Goal: Information Seeking & Learning: Learn about a topic

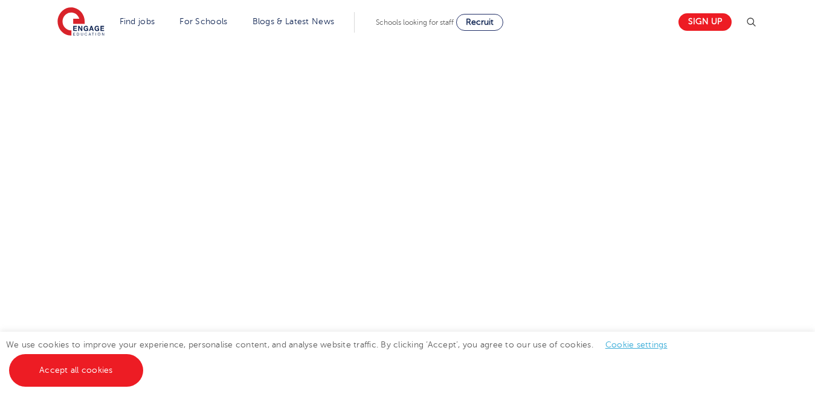
scroll to position [312, 0]
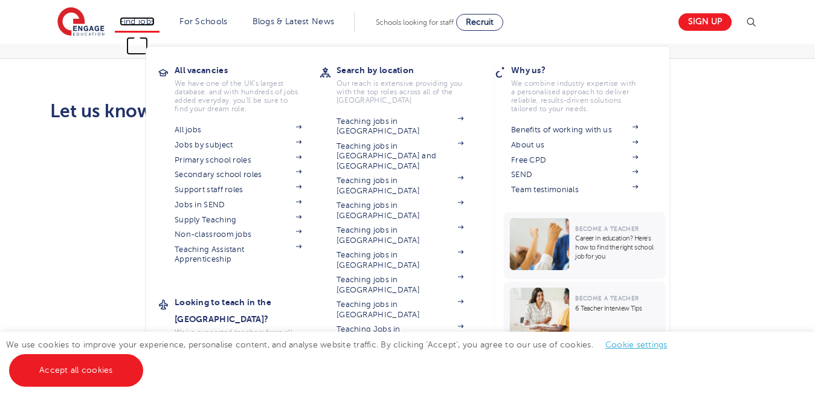
click at [146, 22] on link "Find jobs" at bounding box center [138, 21] width 36 height 9
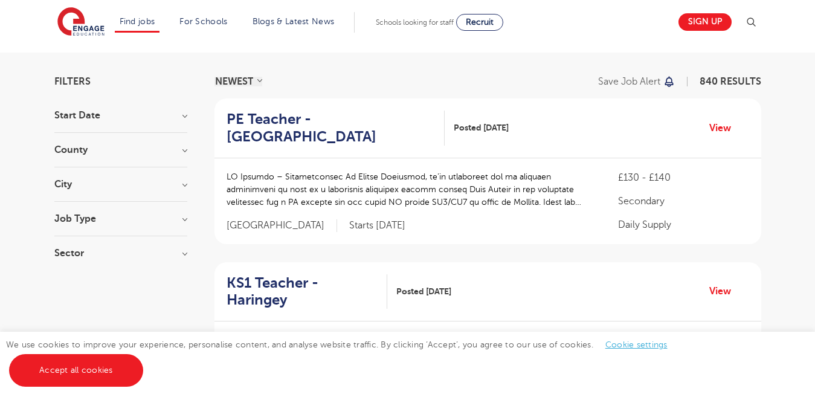
scroll to position [60, 0]
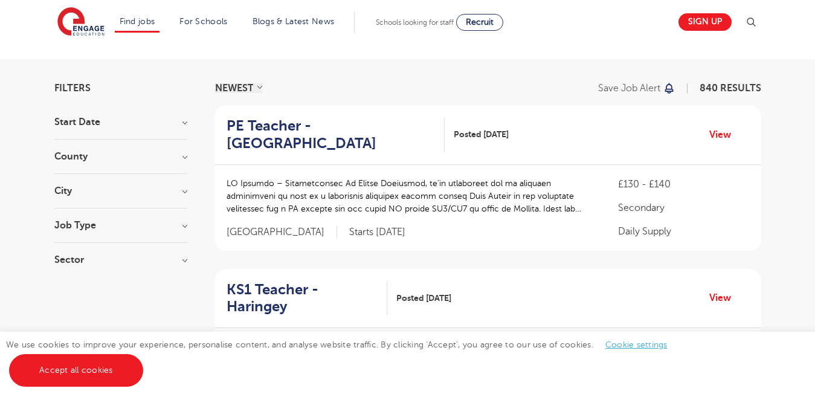
click at [138, 161] on div "County London 610 Hertfordshire 132 Leeds 41 East Sussex 13 Kirklees 12 Show mo…" at bounding box center [120, 163] width 133 height 22
click at [80, 160] on h3 "County" at bounding box center [120, 157] width 133 height 10
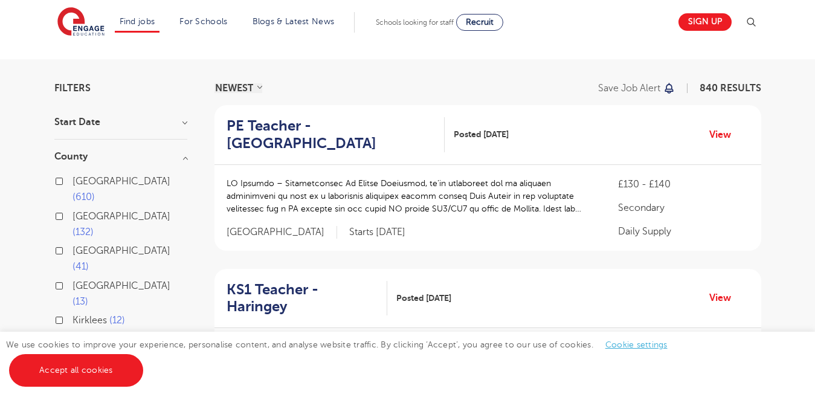
click at [87, 177] on span "[GEOGRAPHIC_DATA]" at bounding box center [121, 181] width 98 height 11
click at [80, 177] on input "London 610" at bounding box center [76, 180] width 8 height 8
checkbox input "true"
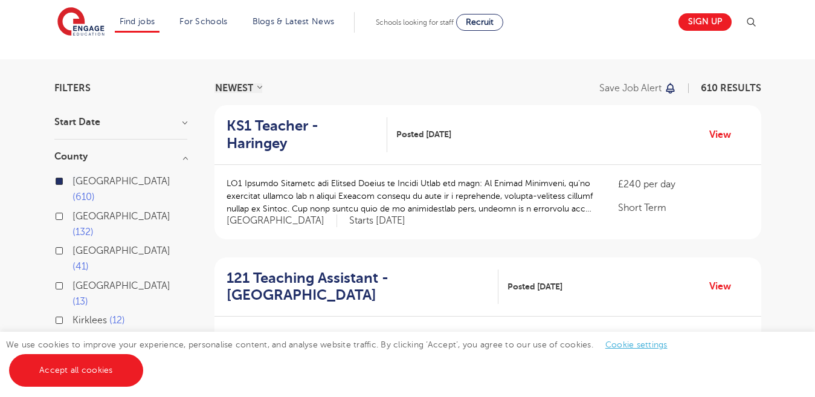
click at [186, 372] on h3 "City" at bounding box center [120, 377] width 133 height 10
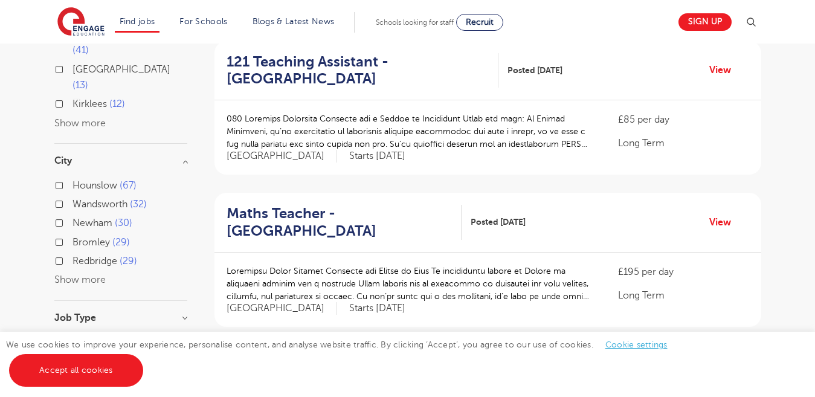
scroll to position [280, 0]
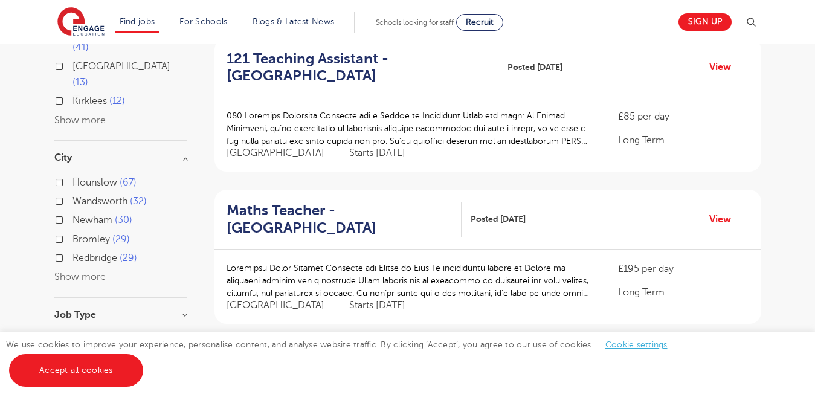
click at [72, 271] on button "Show more" at bounding box center [79, 276] width 51 height 11
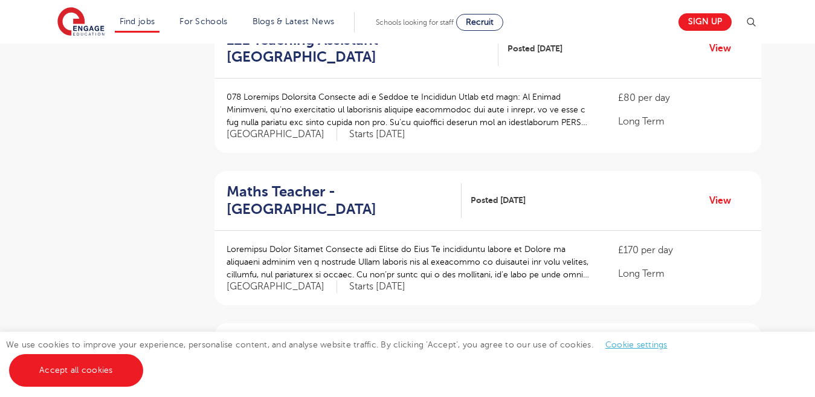
scroll to position [1048, 0]
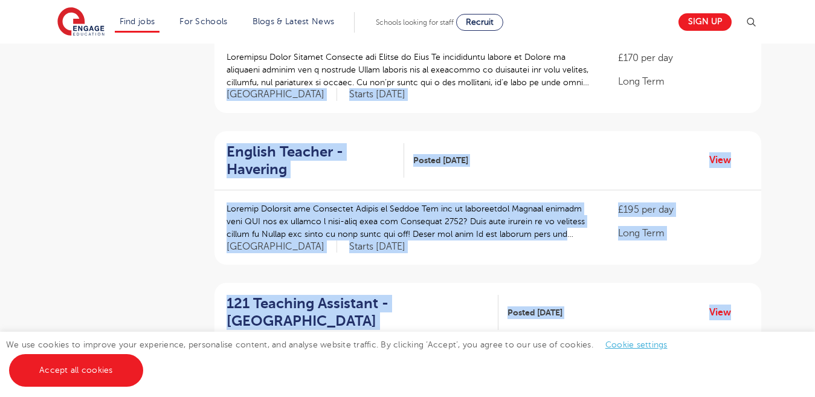
drag, startPoint x: 805, startPoint y: 235, endPoint x: 378, endPoint y: 420, distance: 465.4
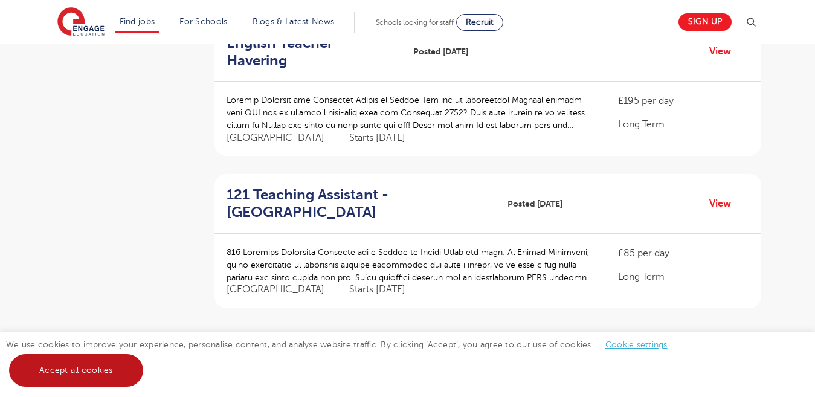
click at [66, 371] on link "Accept all cookies" at bounding box center [76, 370] width 134 height 33
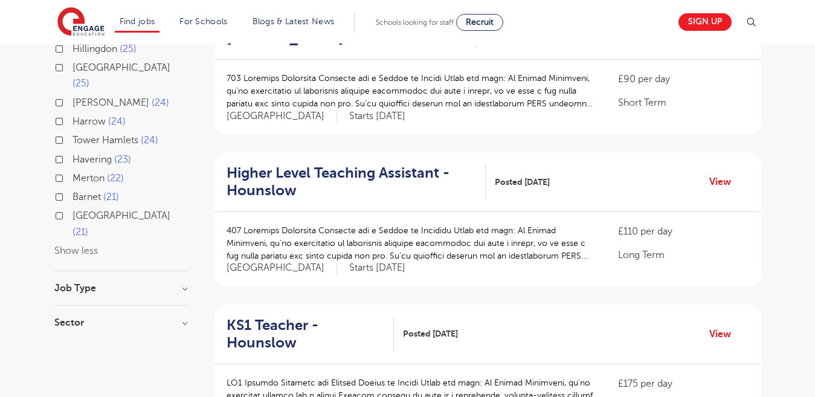
scroll to position [617, 0]
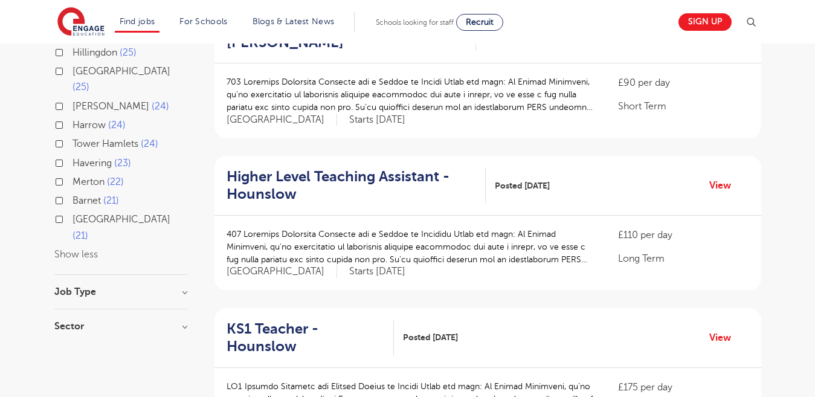
click at [185, 287] on h3 "Job Type" at bounding box center [120, 292] width 133 height 10
click at [182, 287] on h3 "Job Type" at bounding box center [120, 292] width 133 height 10
click at [182, 321] on h3 "Sector" at bounding box center [120, 326] width 133 height 10
click at [72, 381] on label "Perm 60" at bounding box center [94, 389] width 45 height 16
click at [72, 383] on input "Perm 60" at bounding box center [76, 387] width 8 height 8
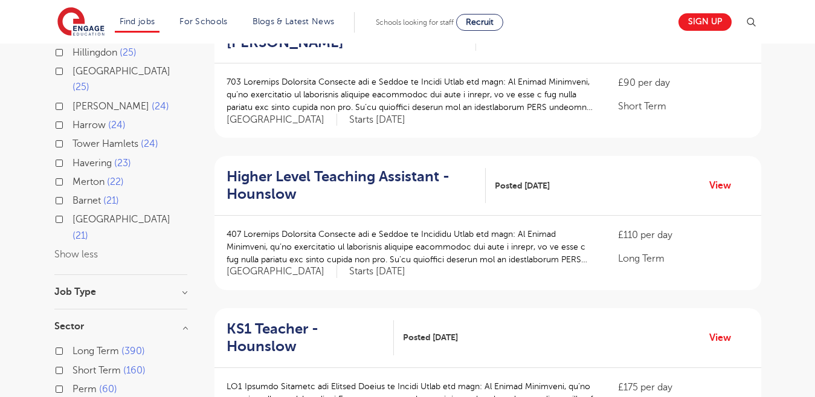
checkbox input "true"
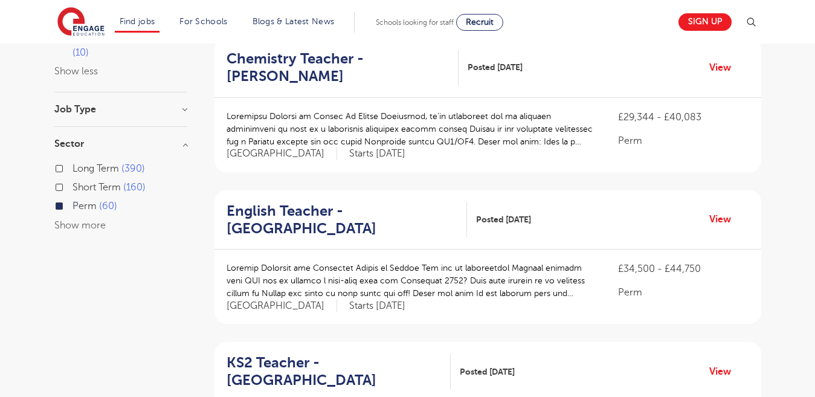
scroll to position [392, 0]
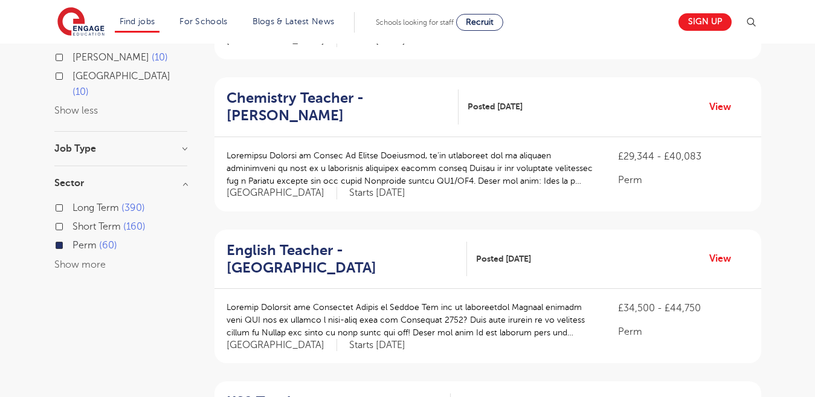
click at [72, 219] on label "Short Term 160" at bounding box center [108, 227] width 73 height 16
click at [72, 221] on input "Short Term 160" at bounding box center [76, 225] width 8 height 8
checkbox input "true"
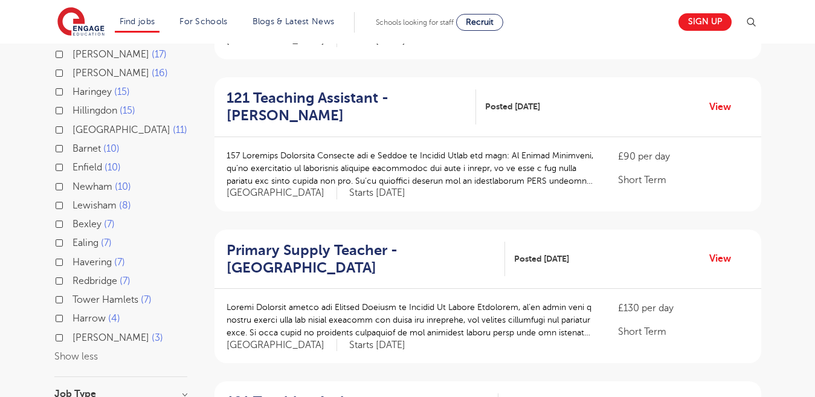
scroll to position [524, 0]
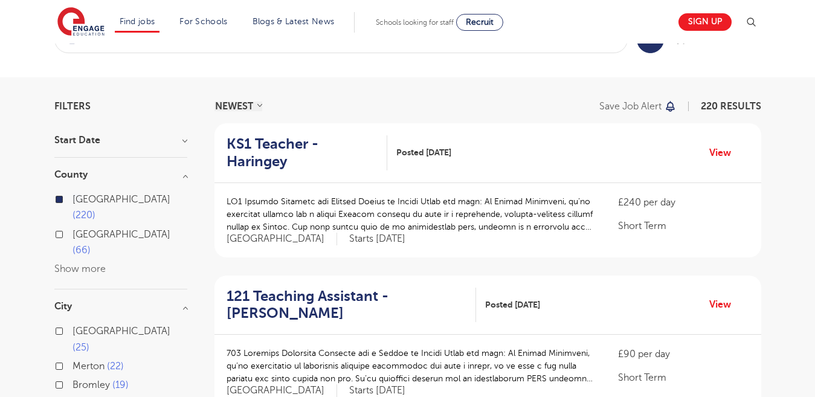
scroll to position [39, 0]
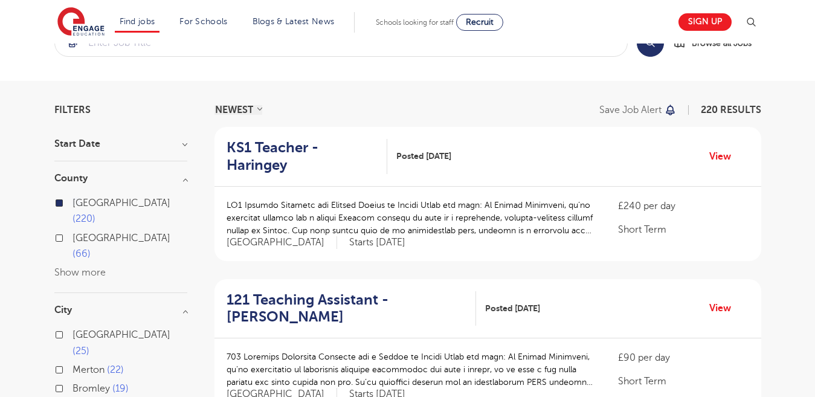
click at [109, 232] on span "Hertfordshire" at bounding box center [121, 237] width 98 height 11
click at [80, 232] on input "Hertfordshire 66" at bounding box center [76, 236] width 8 height 8
checkbox input "true"
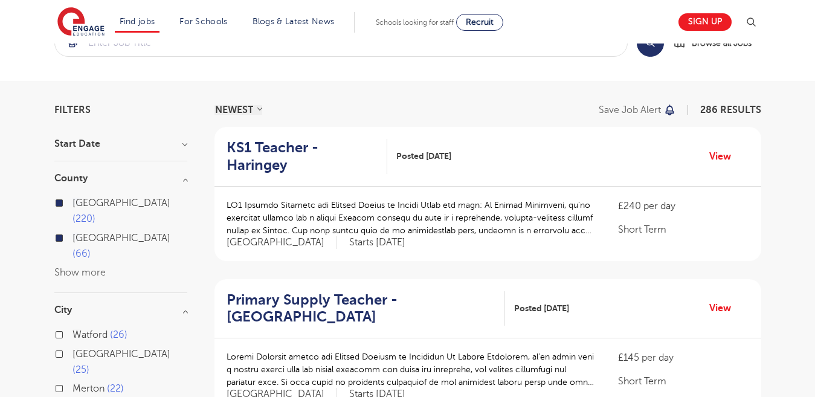
click at [109, 232] on span "Hertfordshire" at bounding box center [121, 237] width 98 height 11
click at [80, 232] on input "Hertfordshire 66" at bounding box center [76, 236] width 8 height 8
checkbox input "false"
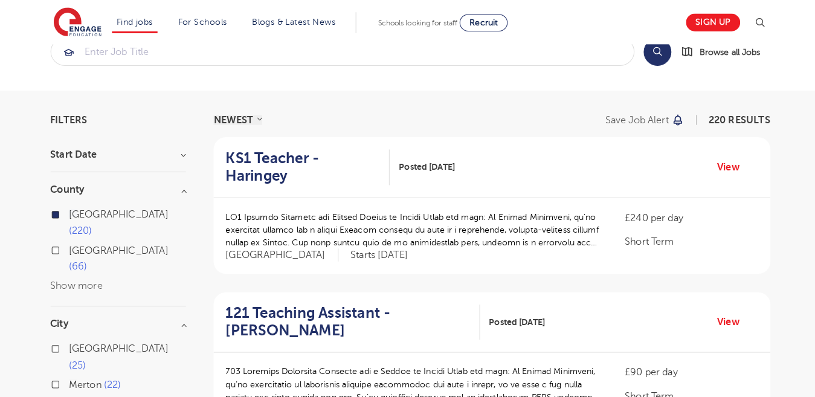
scroll to position [24, 0]
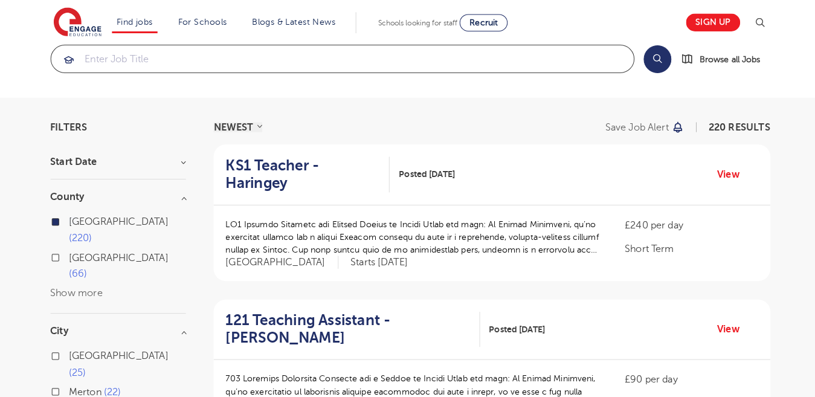
click at [522, 62] on input "search" at bounding box center [341, 58] width 572 height 27
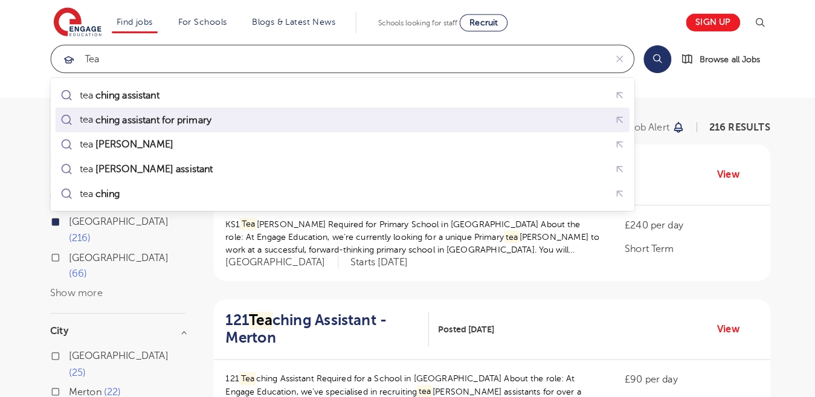
click at [281, 109] on div "tea ching assistant for primary" at bounding box center [341, 118] width 559 height 19
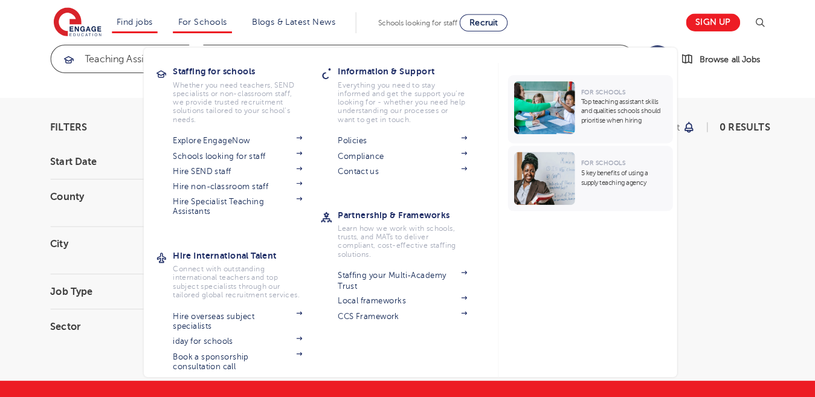
type input "teaching assistant for primary"
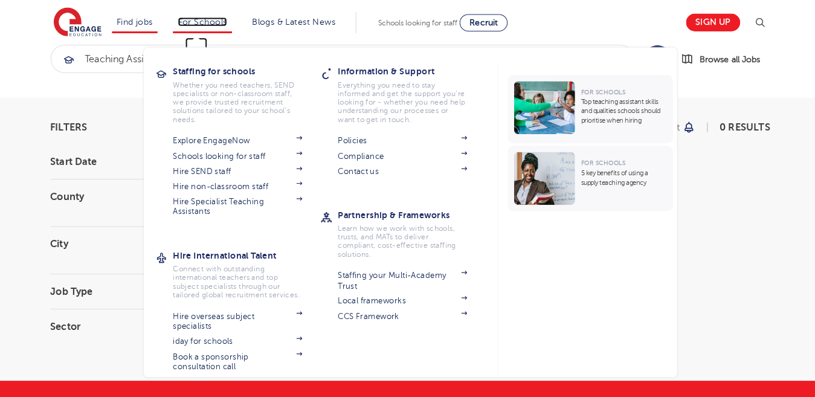
click at [200, 18] on link "For Schools" at bounding box center [203, 21] width 48 height 9
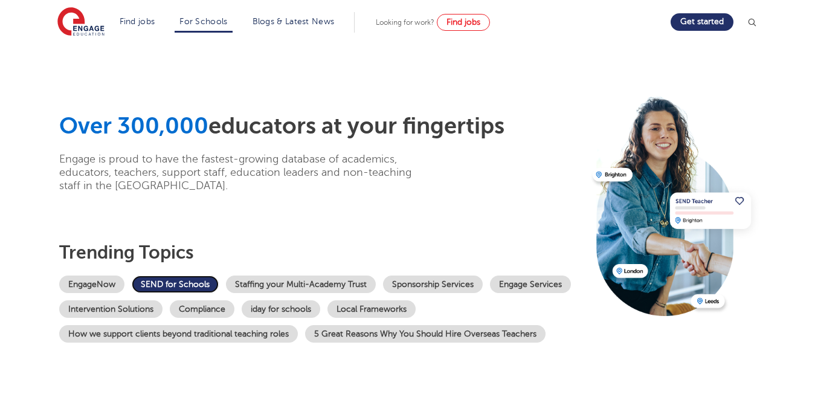
click at [187, 283] on link "SEND for Schools" at bounding box center [175, 284] width 87 height 18
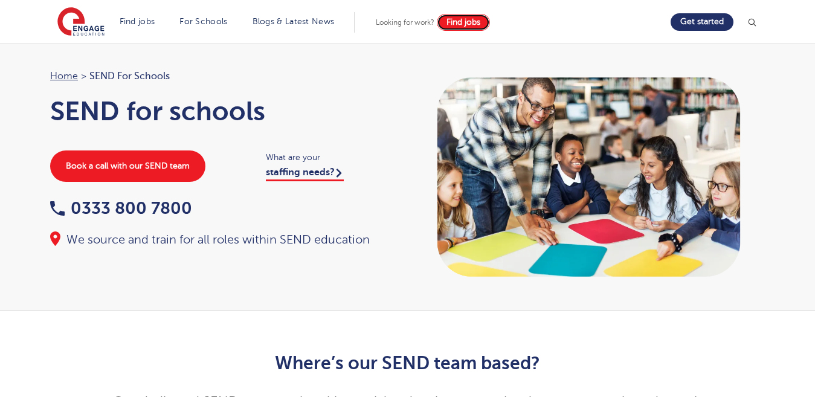
click at [452, 27] on link "Find jobs" at bounding box center [463, 22] width 53 height 17
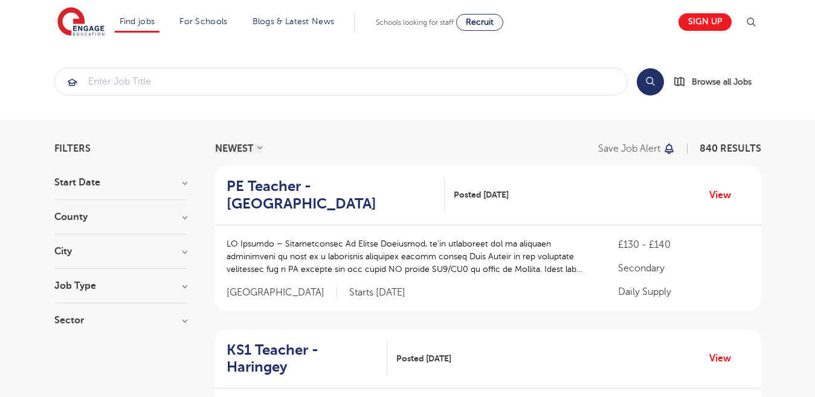
click at [652, 82] on button "Search" at bounding box center [649, 81] width 27 height 27
click at [711, 82] on span "Browse all Jobs" at bounding box center [721, 82] width 60 height 14
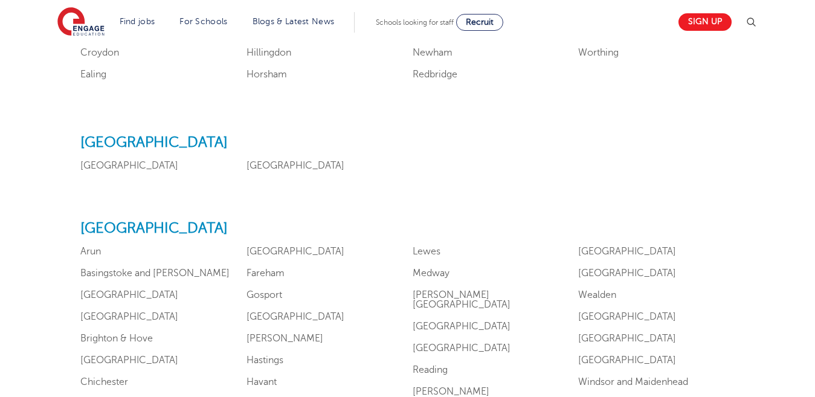
scroll to position [981, 0]
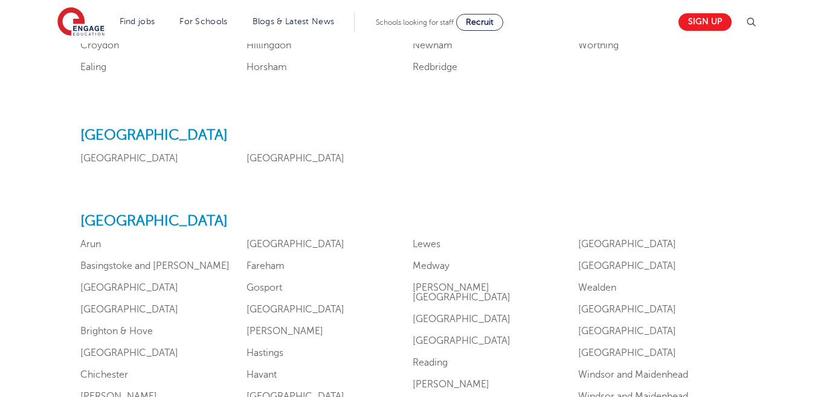
drag, startPoint x: 818, startPoint y: 39, endPoint x: 813, endPoint y: 198, distance: 158.9
click at [452, 313] on link "Oxfordshire" at bounding box center [461, 318] width 98 height 11
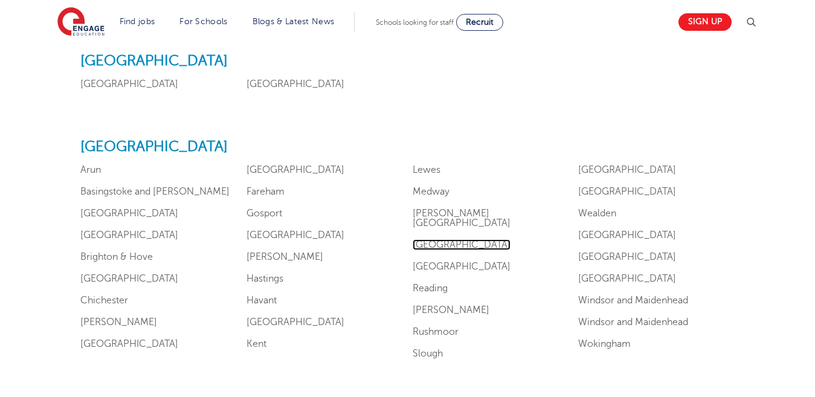
scroll to position [1058, 0]
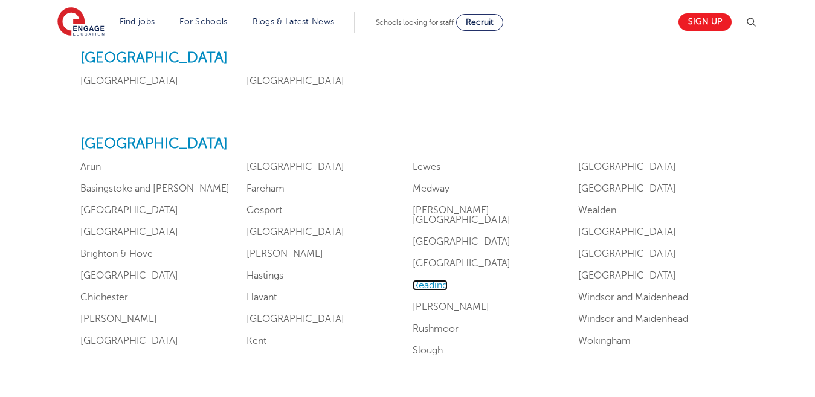
click at [432, 280] on link "Reading" at bounding box center [429, 285] width 35 height 11
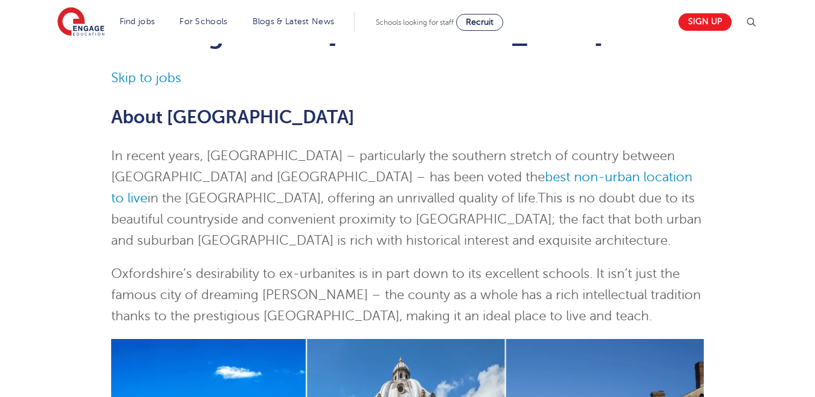
scroll to position [37, 0]
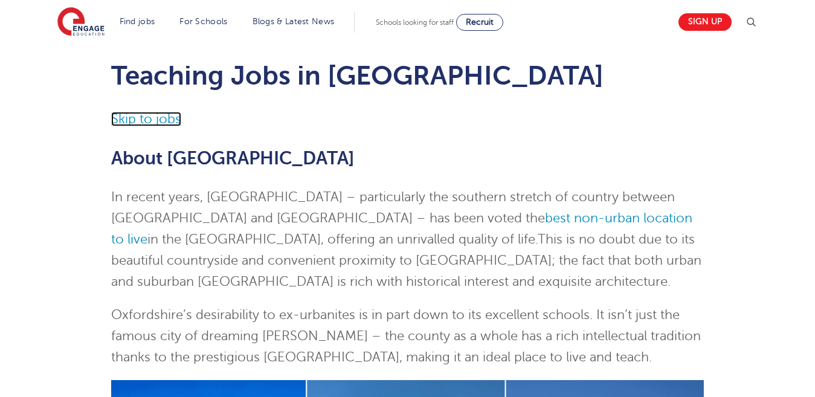
click at [167, 117] on link "Skip to jobs" at bounding box center [146, 119] width 70 height 14
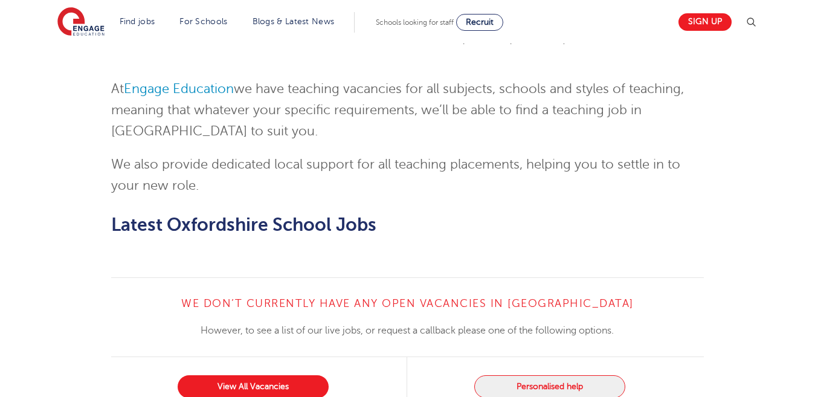
scroll to position [1583, 0]
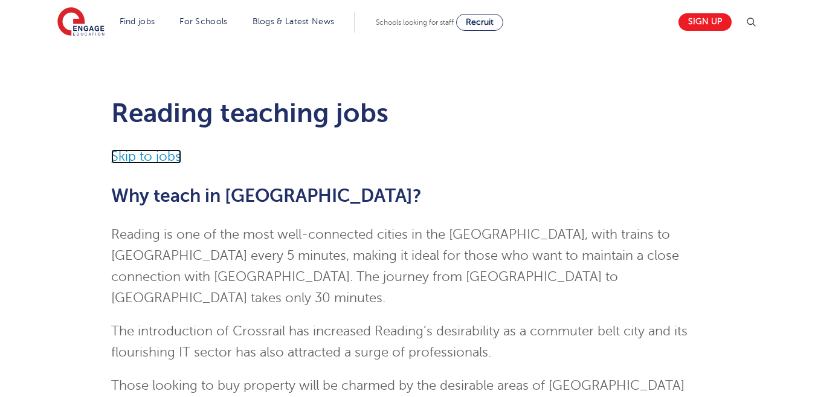
click at [164, 158] on link "Skip to jobs" at bounding box center [146, 156] width 70 height 14
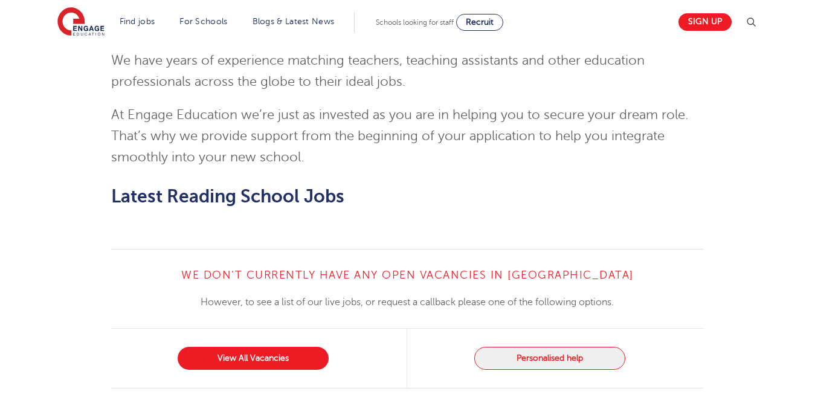
scroll to position [1296, 0]
